Goal: Task Accomplishment & Management: Manage account settings

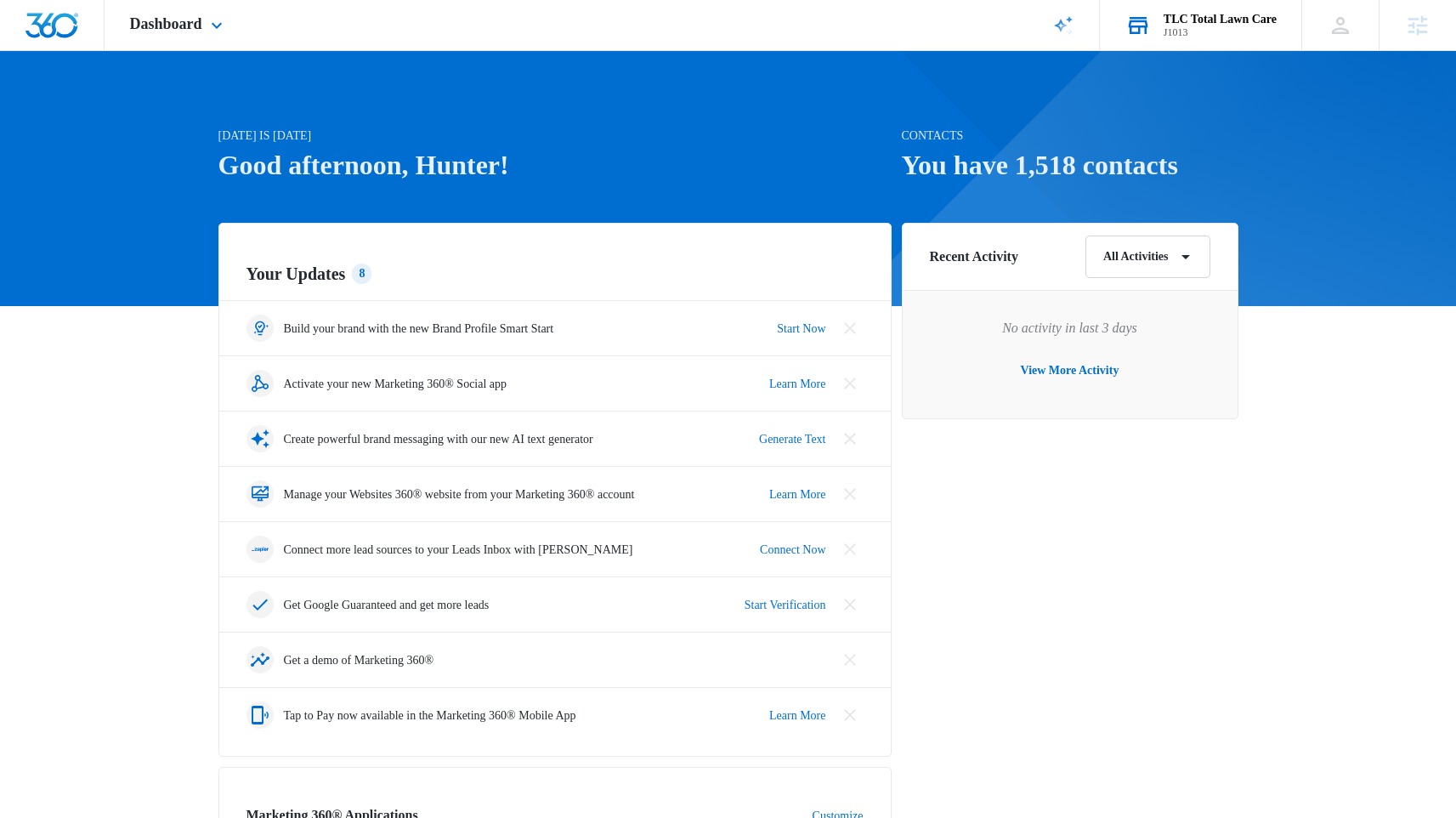
click at [1206, 28] on div "J1013" at bounding box center [1220, 31] width 113 height 12
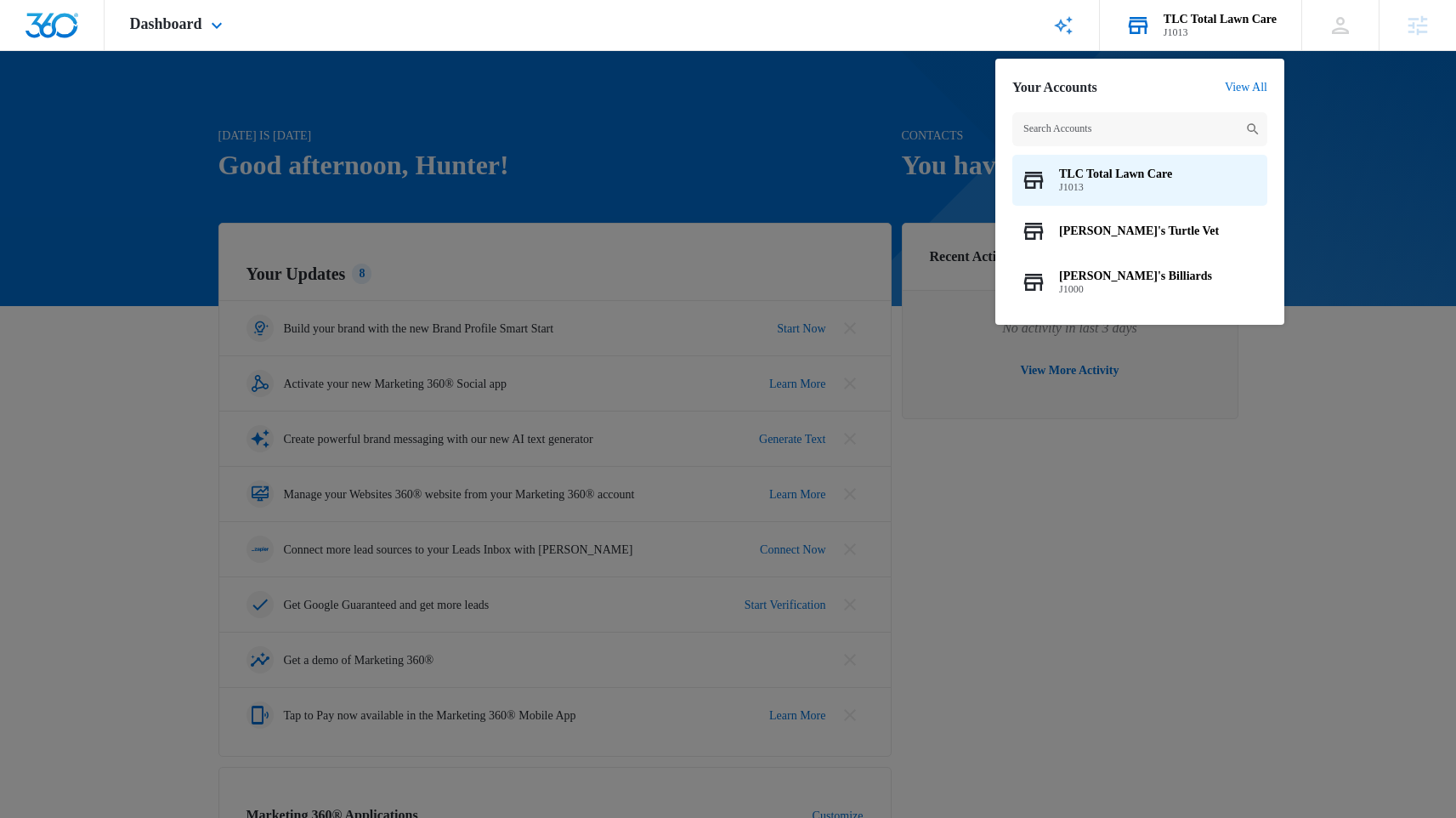
click at [1190, 36] on div "J1013" at bounding box center [1220, 31] width 113 height 12
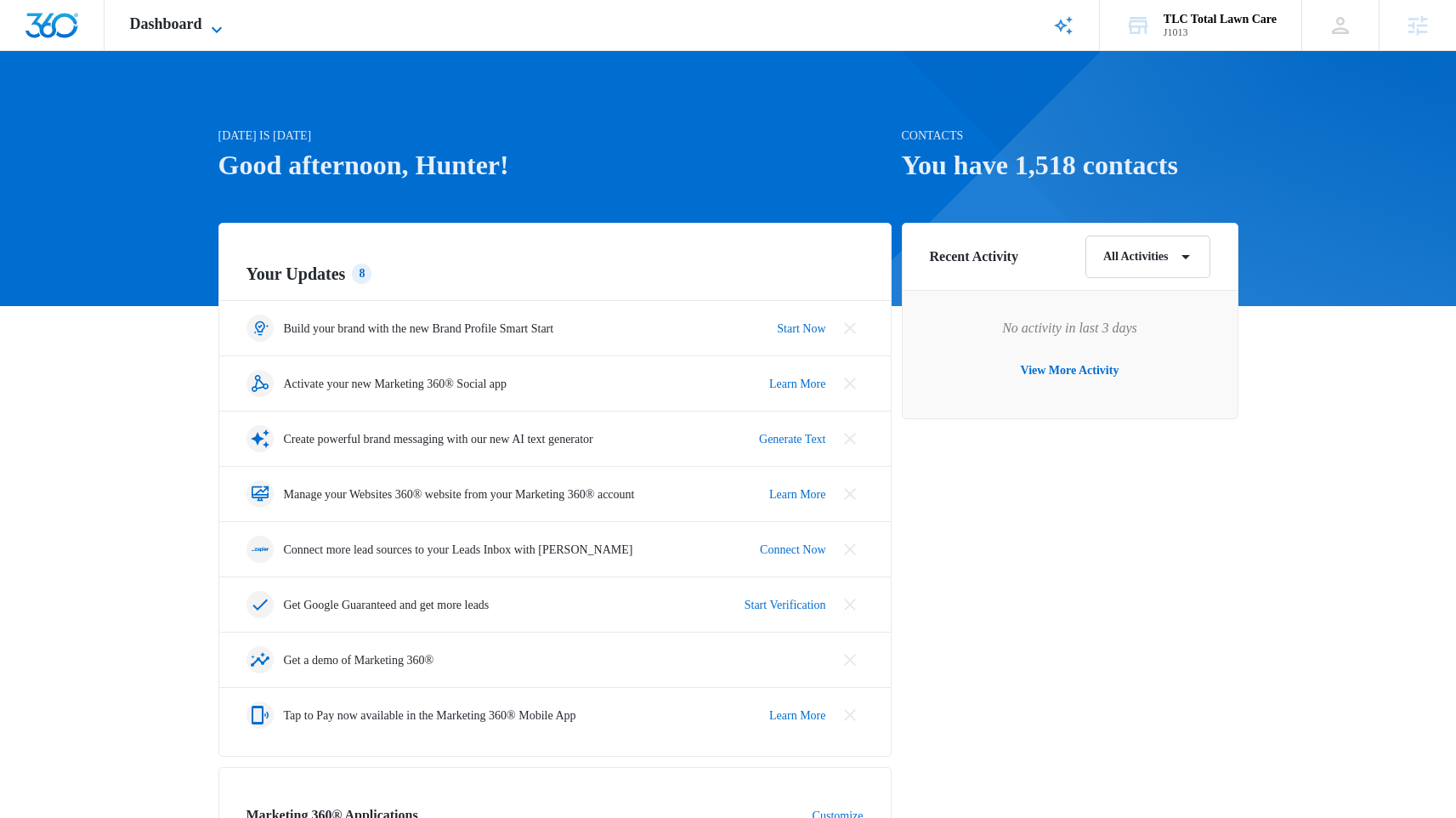
click at [167, 26] on span "Dashboard" at bounding box center [167, 24] width 72 height 18
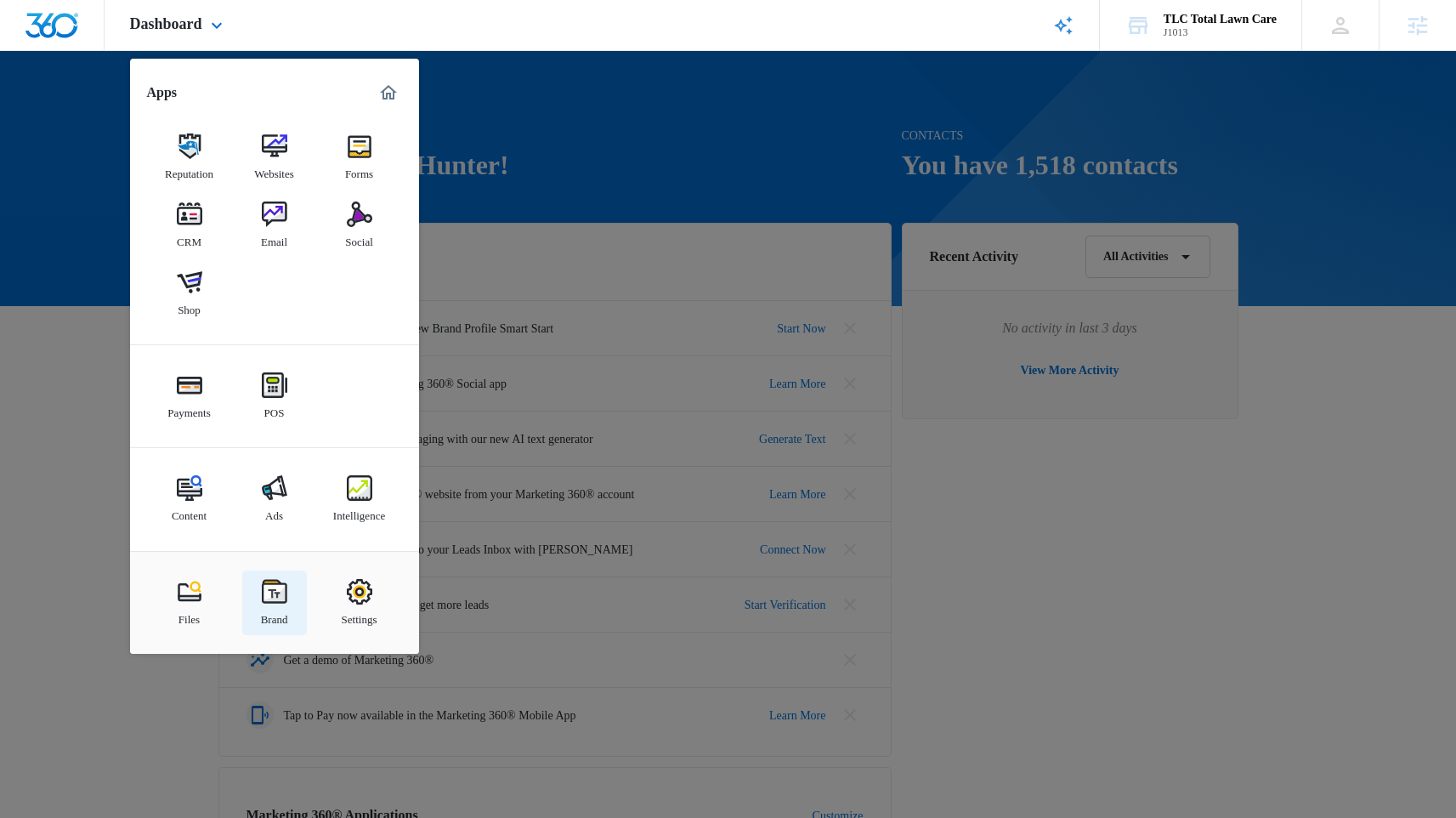
click at [286, 604] on div "Brand" at bounding box center [274, 615] width 27 height 22
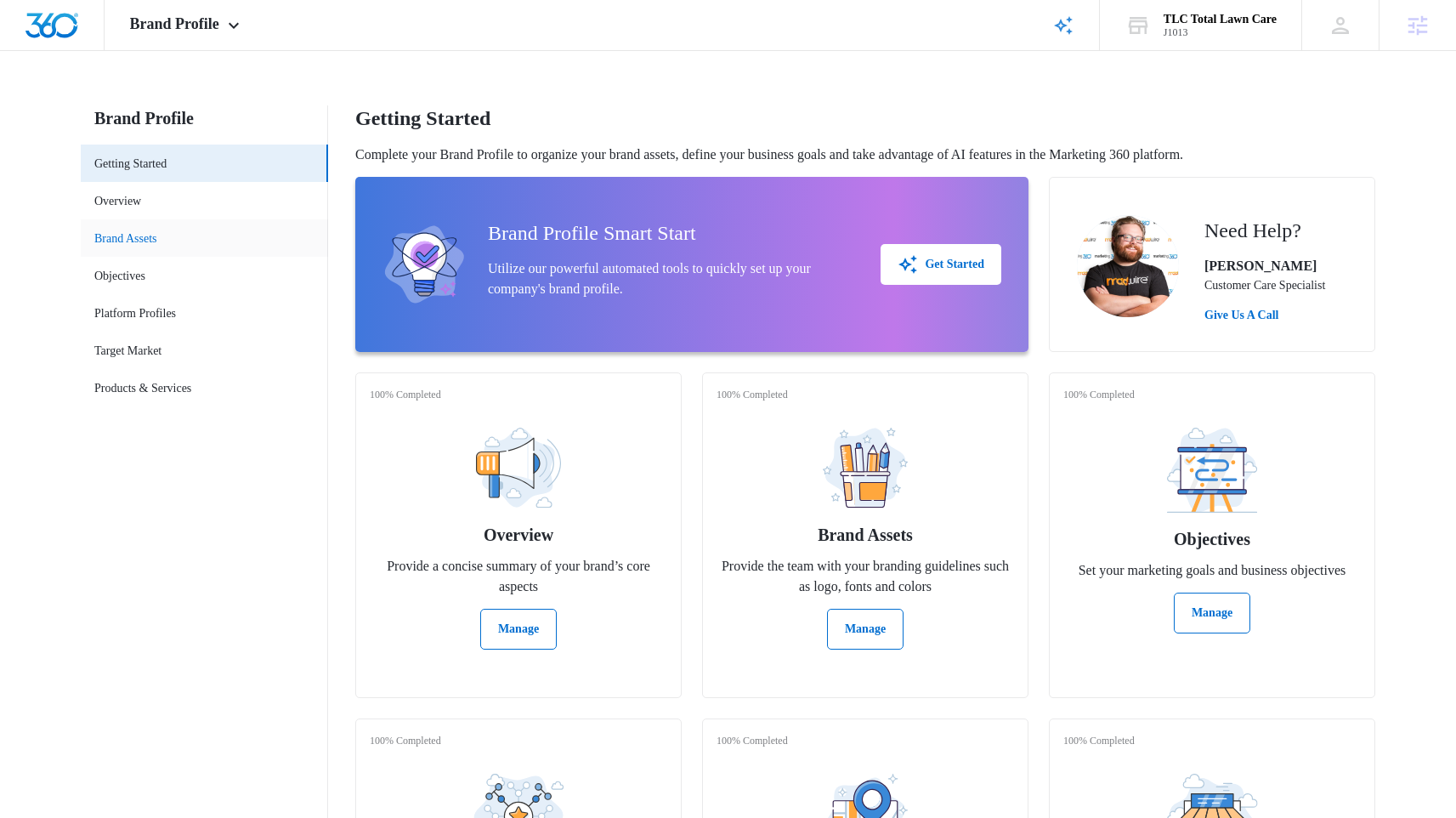
click at [157, 240] on link "Brand Assets" at bounding box center [126, 238] width 63 height 18
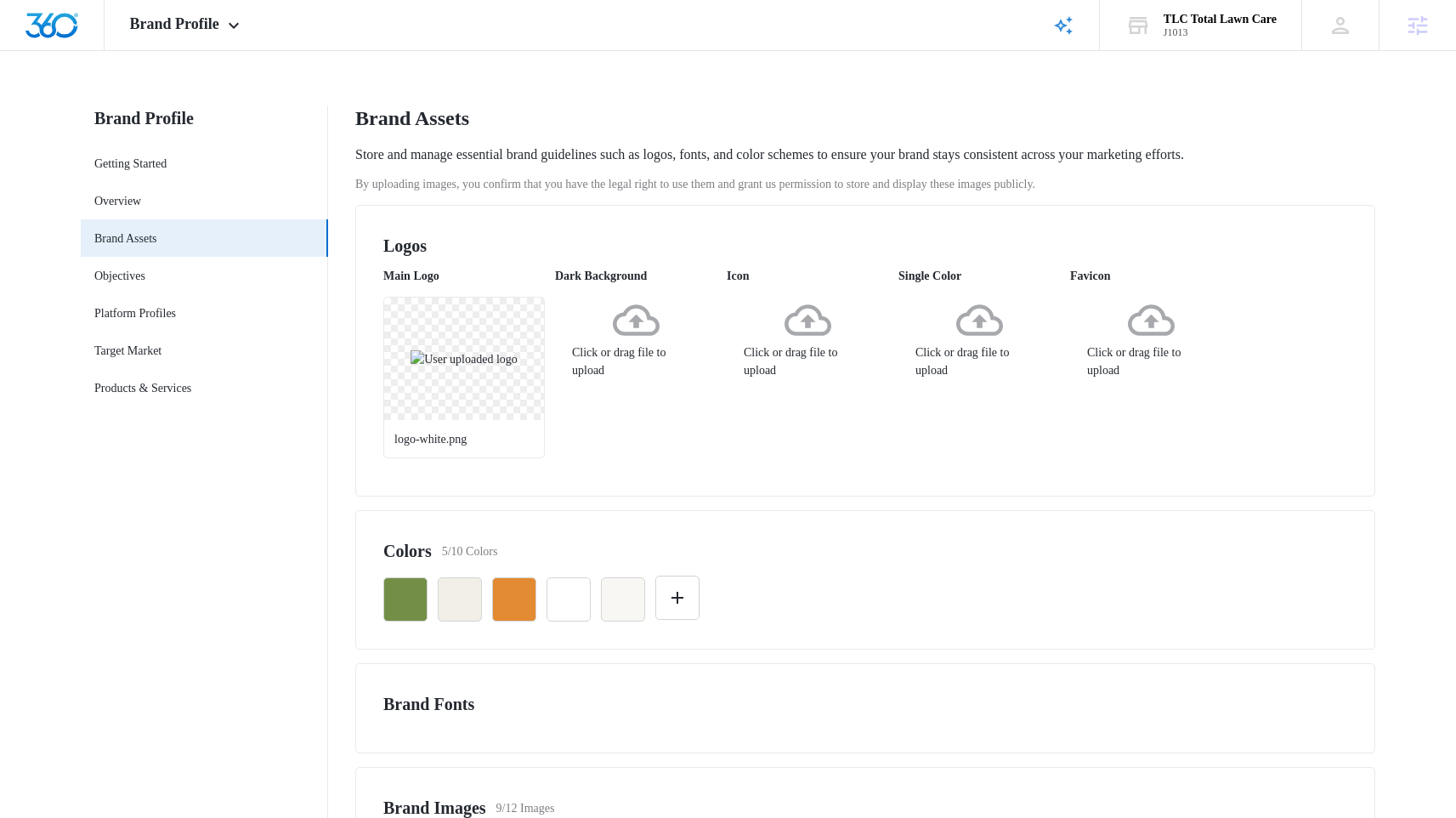
click at [664, 365] on div "Click or drag file to upload" at bounding box center [636, 338] width 161 height 82
click at [1176, 370] on div "Click or drag file to upload" at bounding box center [1151, 338] width 161 height 82
click at [1122, 379] on div "Click or drag file to upload" at bounding box center [1151, 338] width 161 height 82
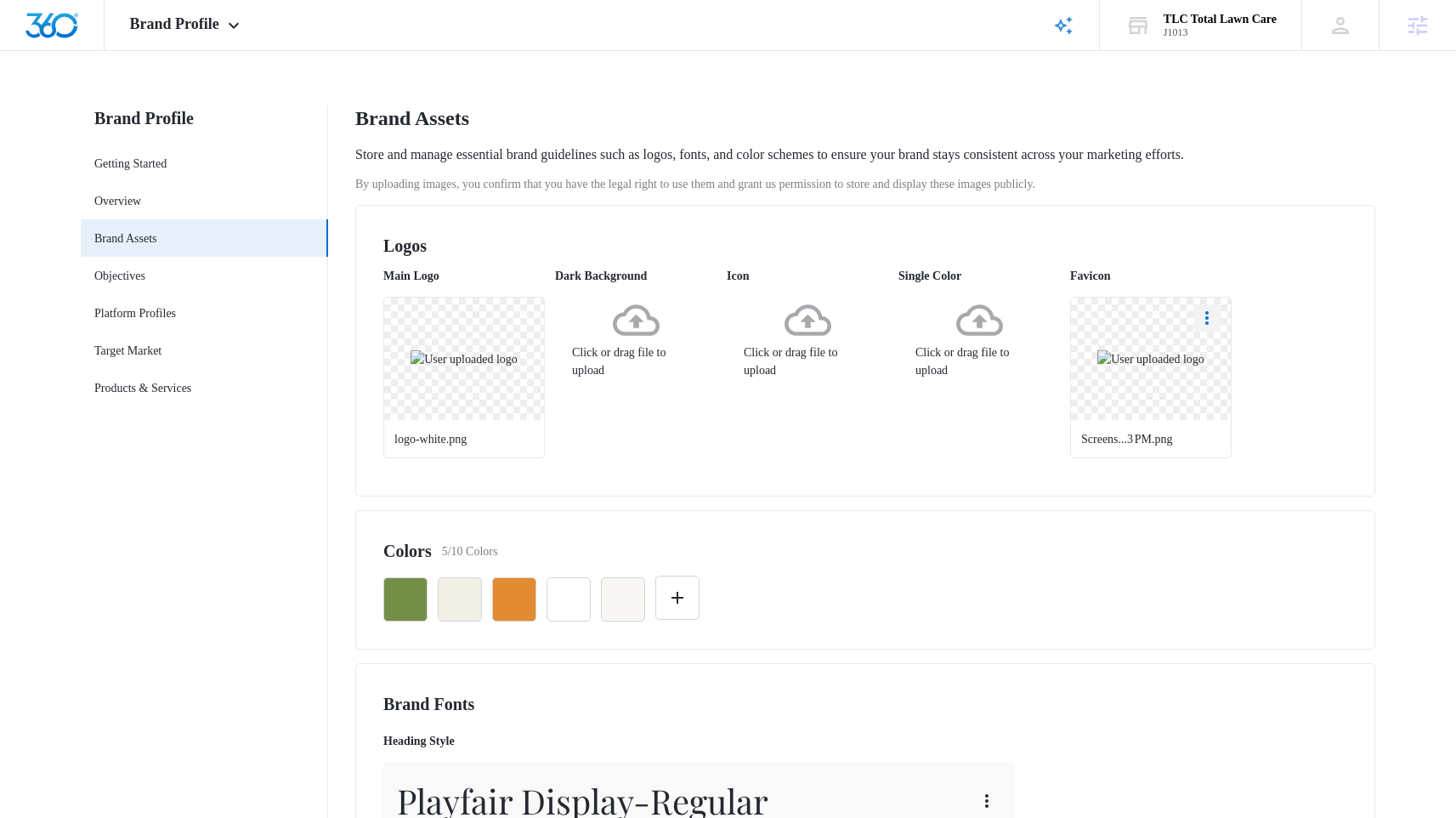
click at [1213, 324] on icon "More" at bounding box center [1207, 317] width 20 height 20
click at [1218, 394] on div "Delete" at bounding box center [1238, 390] width 49 height 12
click at [1208, 379] on div "Click or drag file to upload" at bounding box center [1151, 338] width 161 height 82
click at [629, 343] on icon at bounding box center [636, 320] width 47 height 47
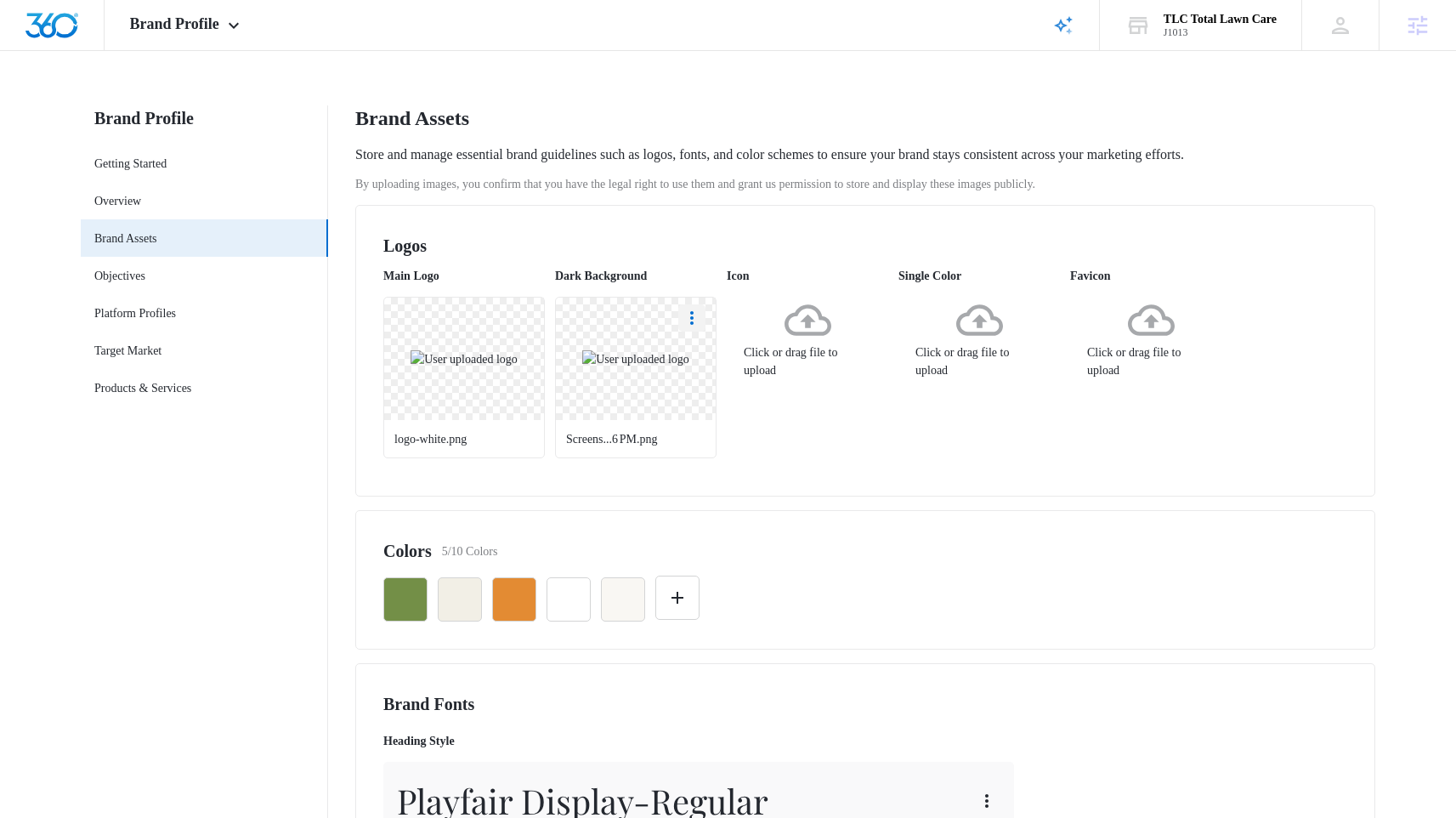
click at [692, 328] on button "More" at bounding box center [691, 317] width 27 height 27
click at [709, 386] on div "Delete" at bounding box center [724, 390] width 49 height 12
click at [141, 210] on link "Overview" at bounding box center [118, 201] width 47 height 18
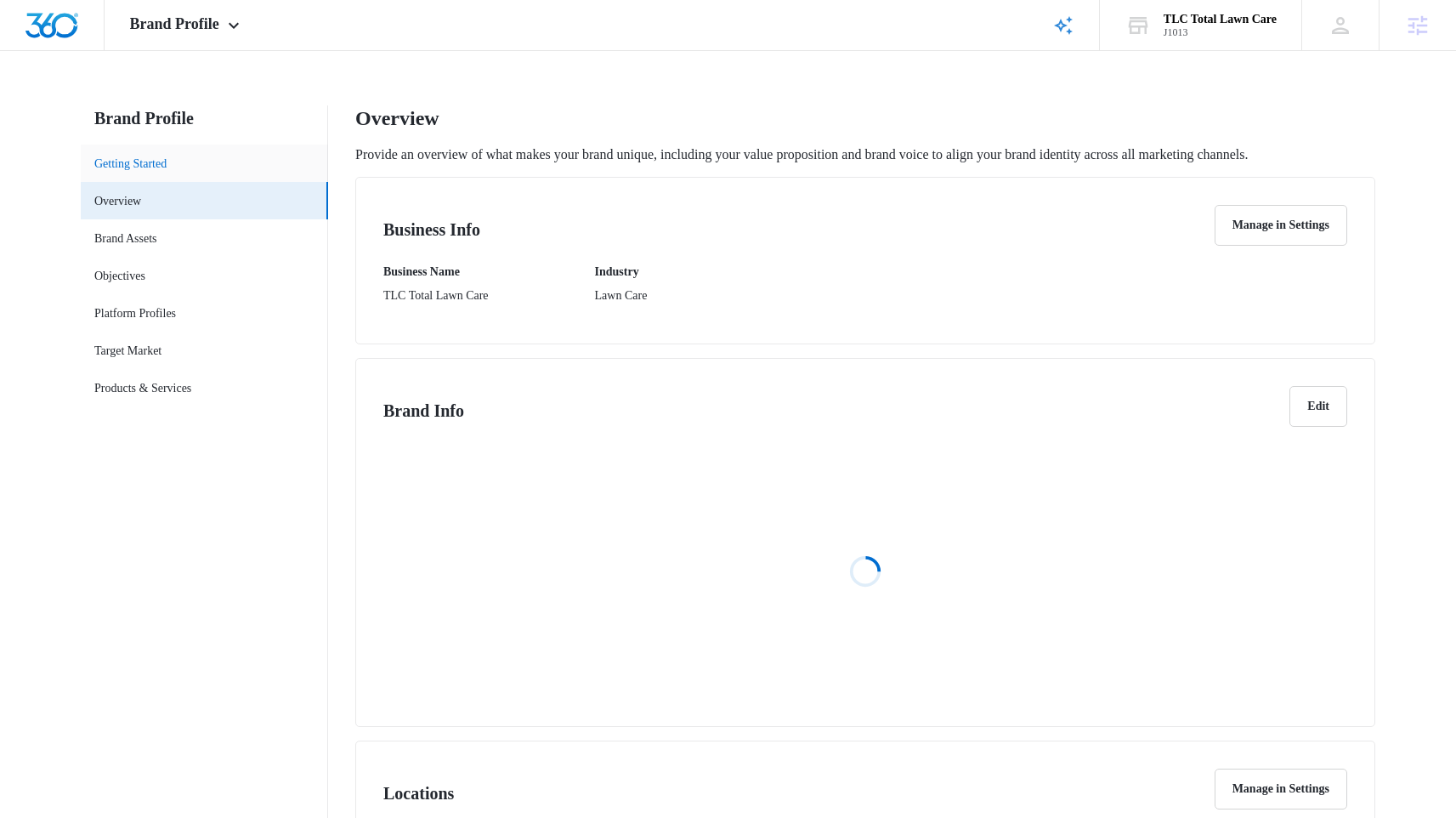
click at [167, 155] on link "Getting Started" at bounding box center [131, 163] width 72 height 18
